Goal: Task Accomplishment & Management: Manage account settings

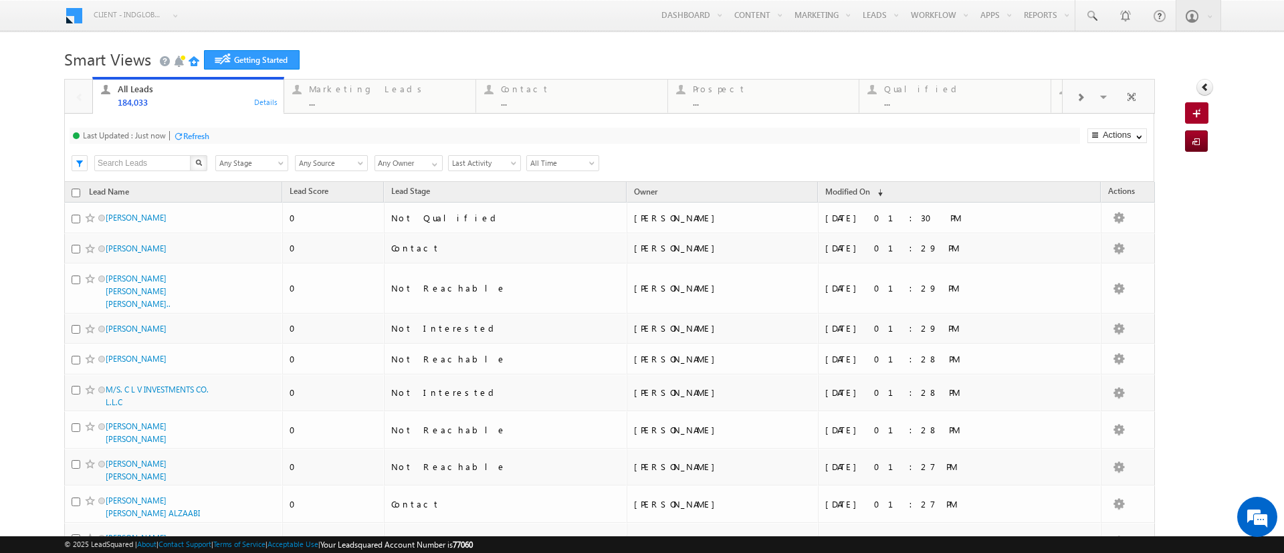
click at [246, 159] on span "Any Stage" at bounding box center [250, 163] width 68 height 12
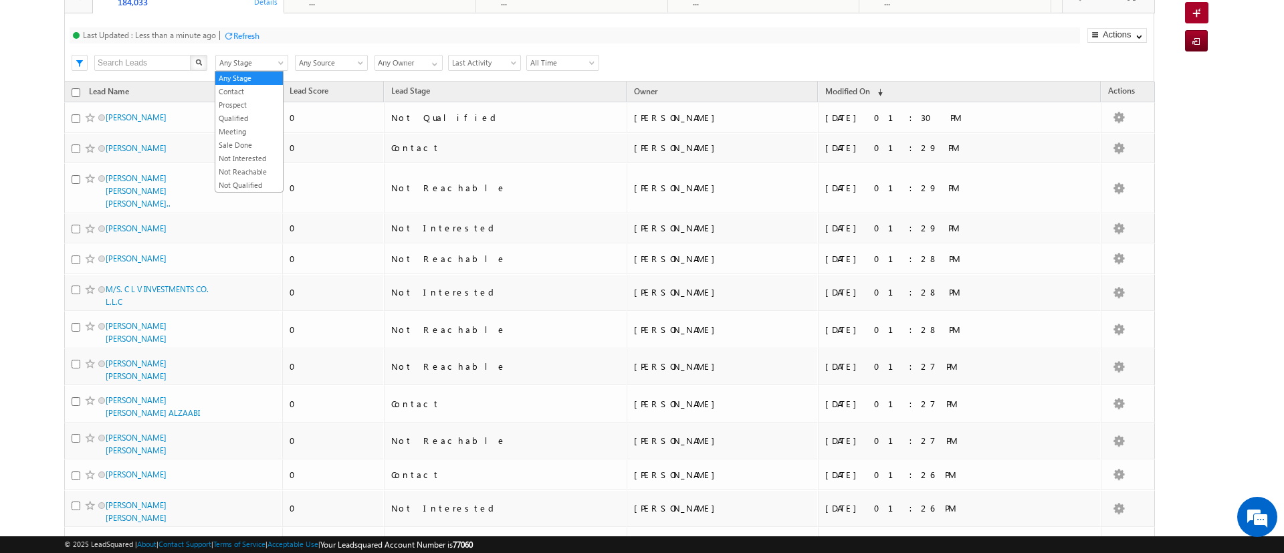
click at [815, 49] on div "Last Updated : Less than a minute ago Refresh Refreshing... Search X Lead Stage…" at bounding box center [609, 47] width 1090 height 68
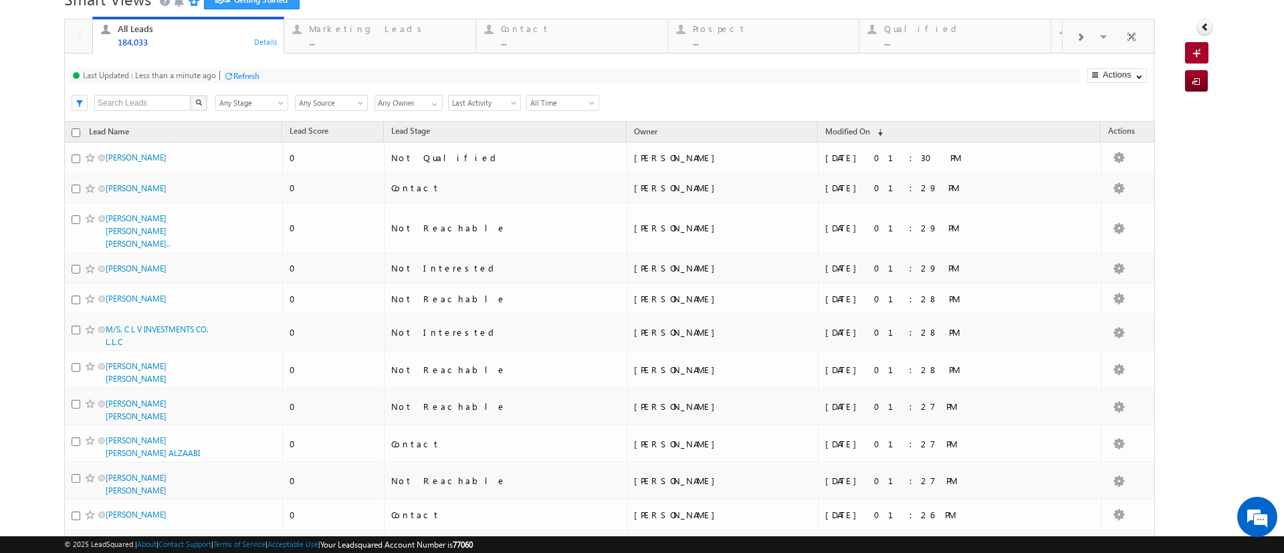
scroll to position [0, 0]
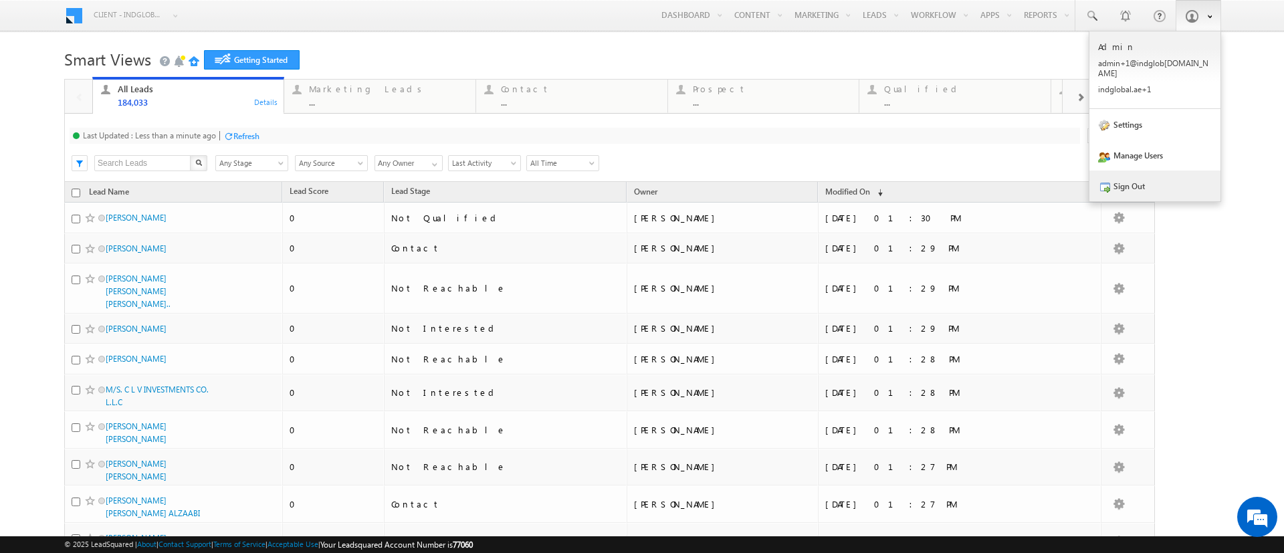
click at [1128, 184] on link "Sign Out" at bounding box center [1155, 186] width 131 height 31
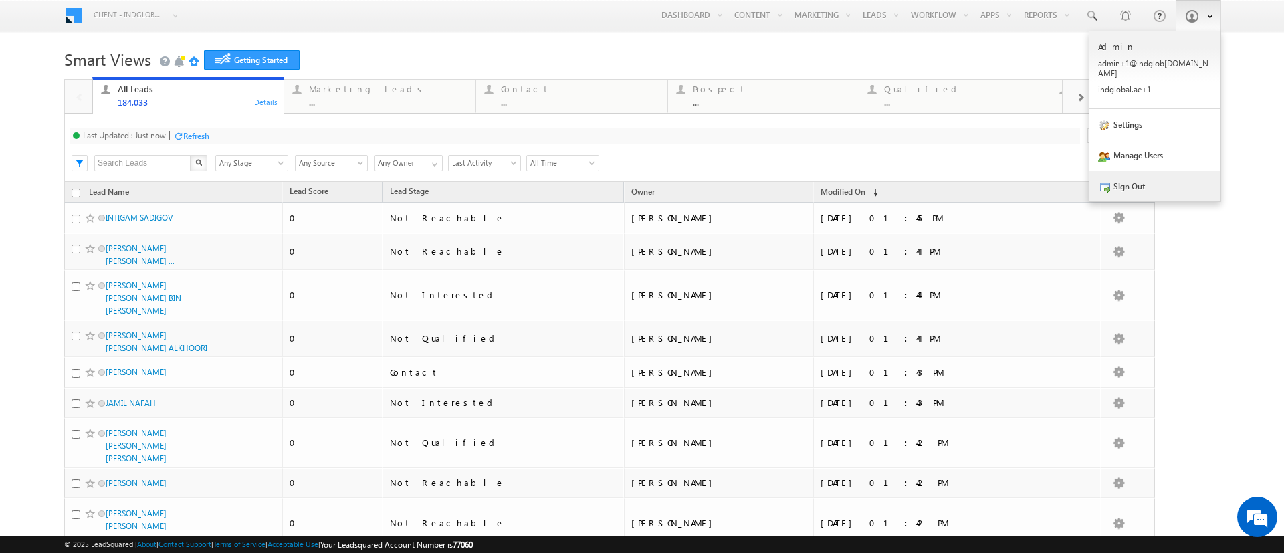
click at [1106, 177] on link "Sign Out" at bounding box center [1155, 186] width 131 height 31
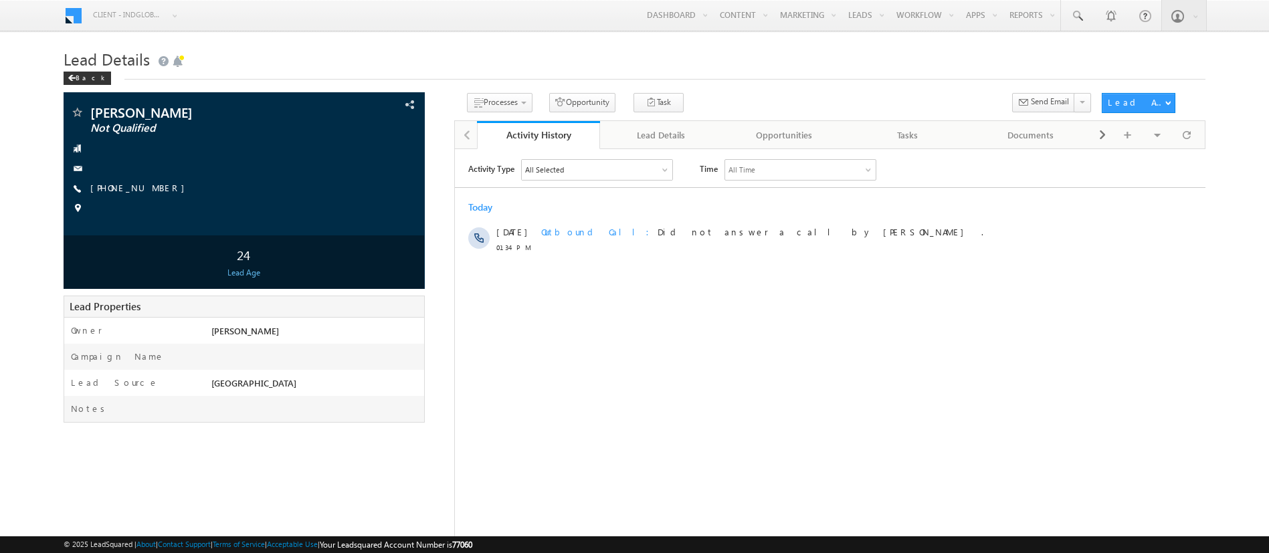
click at [601, 159] on div "All Selected Select All Sales Activities 1 Sales Activity Opportunities 1 Sale …" at bounding box center [596, 169] width 152 height 21
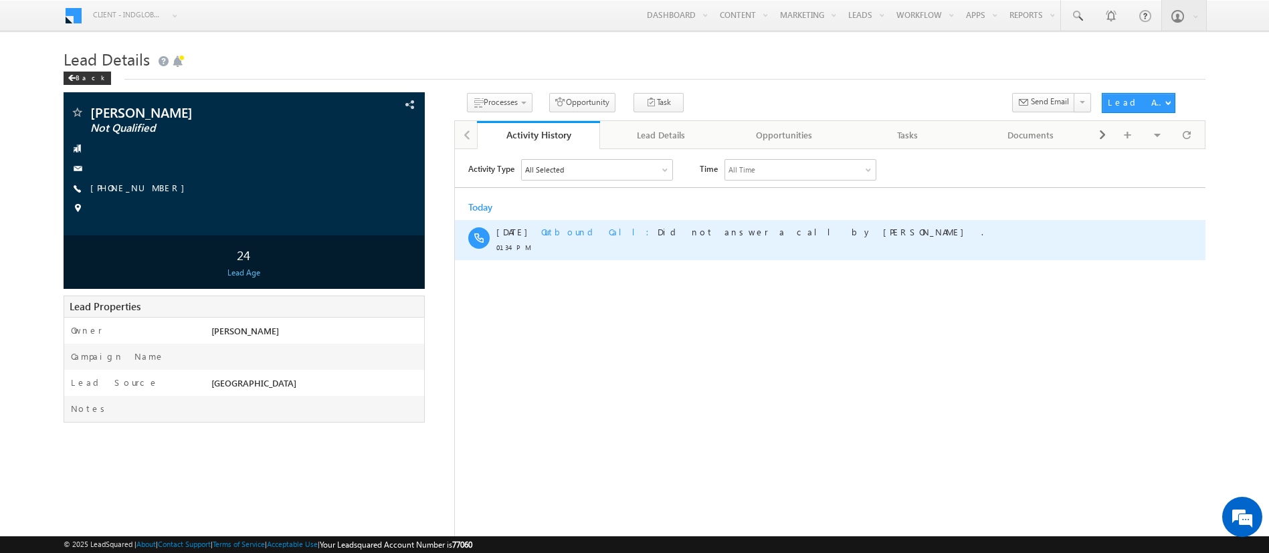
click at [571, 234] on span "Outbound Call" at bounding box center [598, 230] width 116 height 11
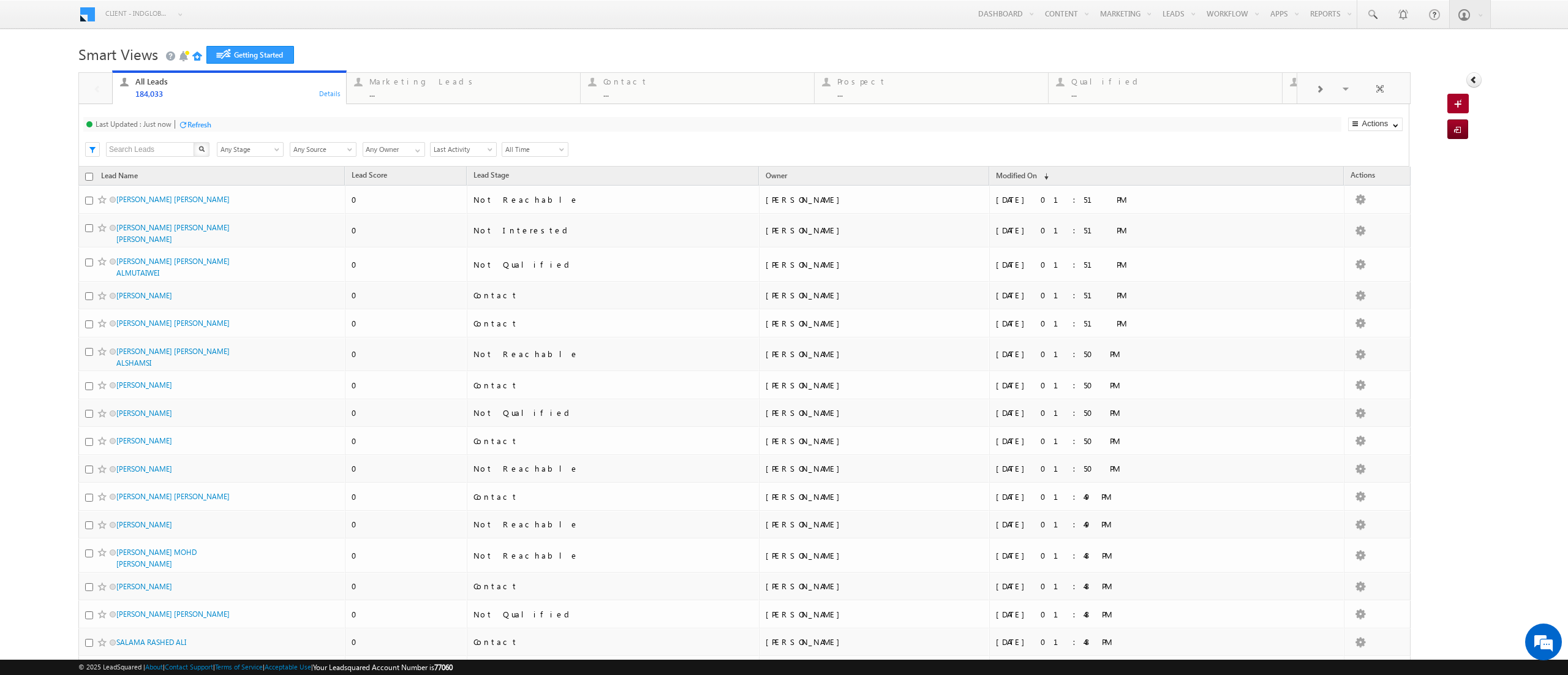
drag, startPoint x: 703, startPoint y: 2, endPoint x: 930, endPoint y: 32, distance: 229.0
click at [937, 58] on h1 "Smart Views Getting Started" at bounding box center [784, 53] width 1411 height 24
